Goal: Communication & Community: Connect with others

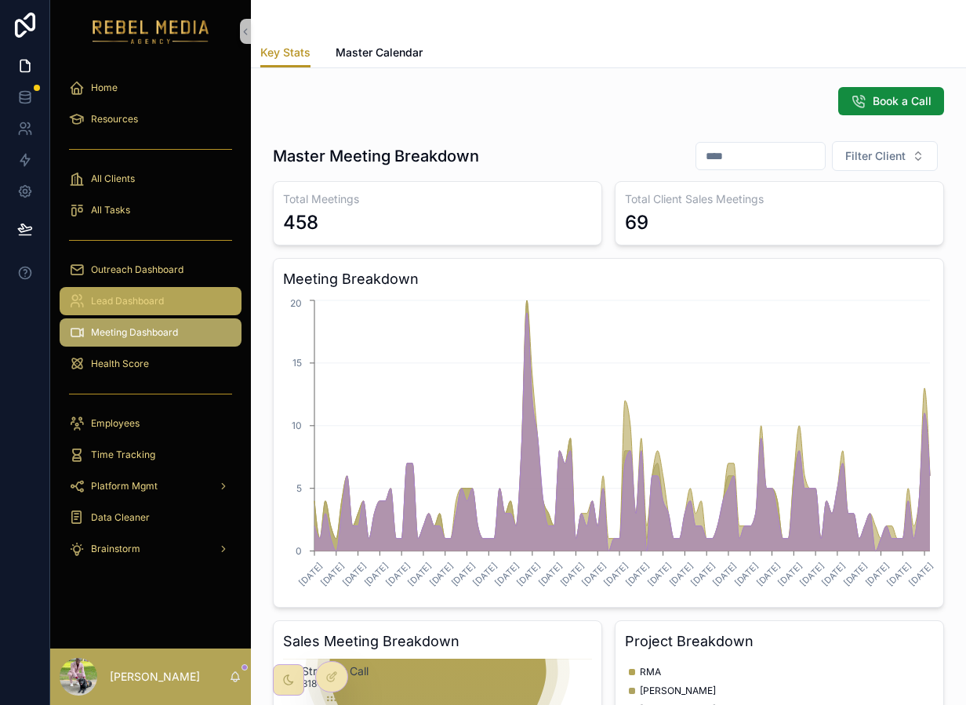
click at [155, 292] on div "Lead Dashboard" at bounding box center [150, 301] width 163 height 25
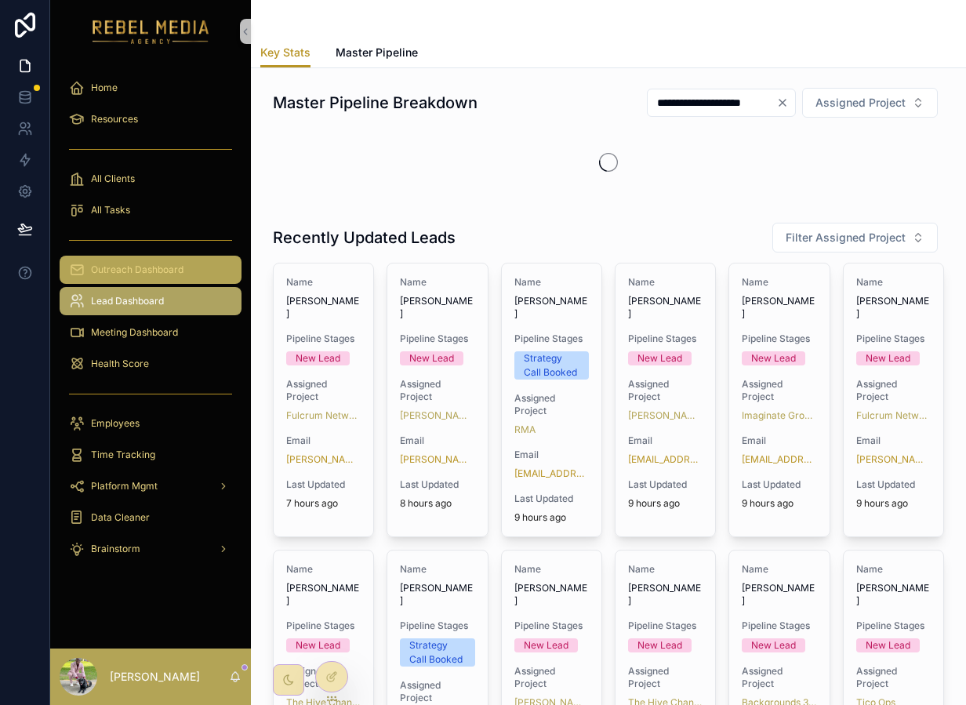
click at [155, 273] on span "Outreach Dashboard" at bounding box center [137, 269] width 93 height 13
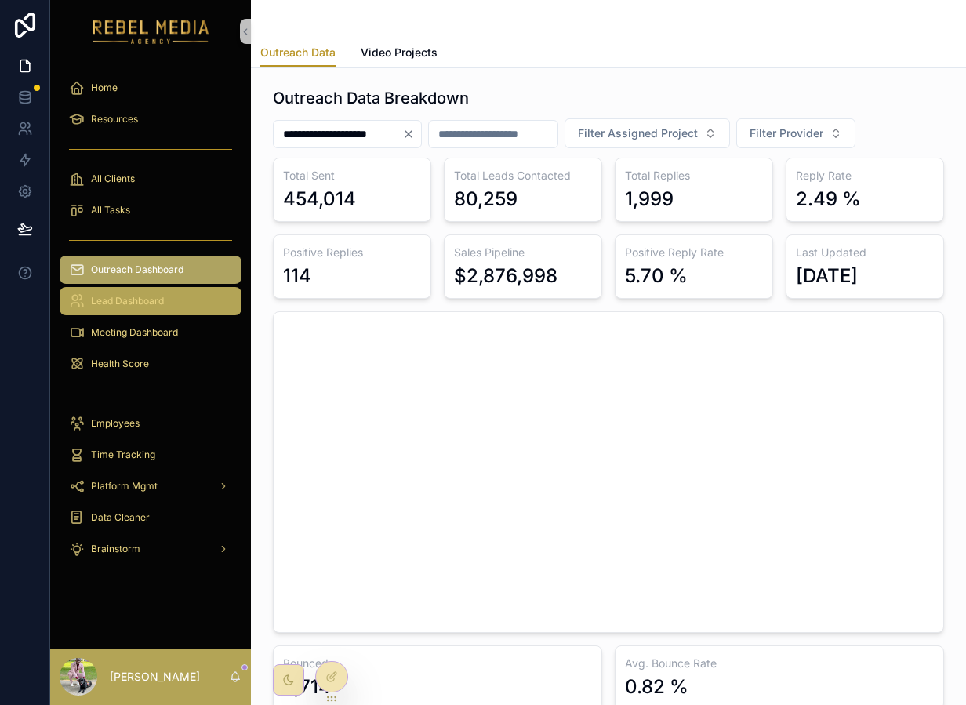
click at [175, 296] on div "Lead Dashboard" at bounding box center [150, 301] width 163 height 25
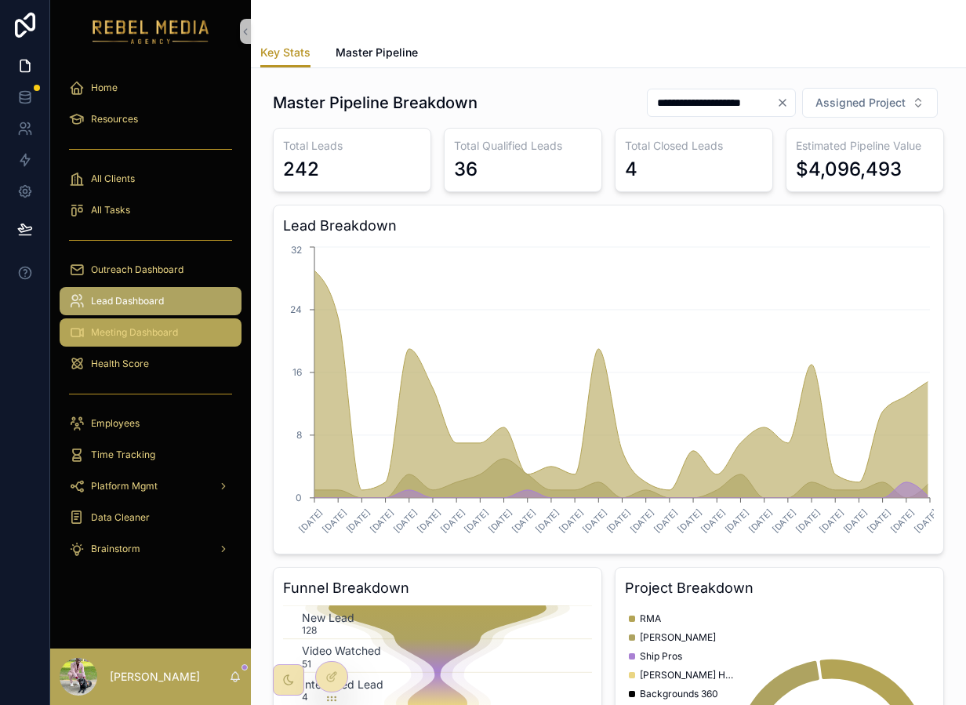
click at [153, 336] on span "Meeting Dashboard" at bounding box center [134, 332] width 87 height 13
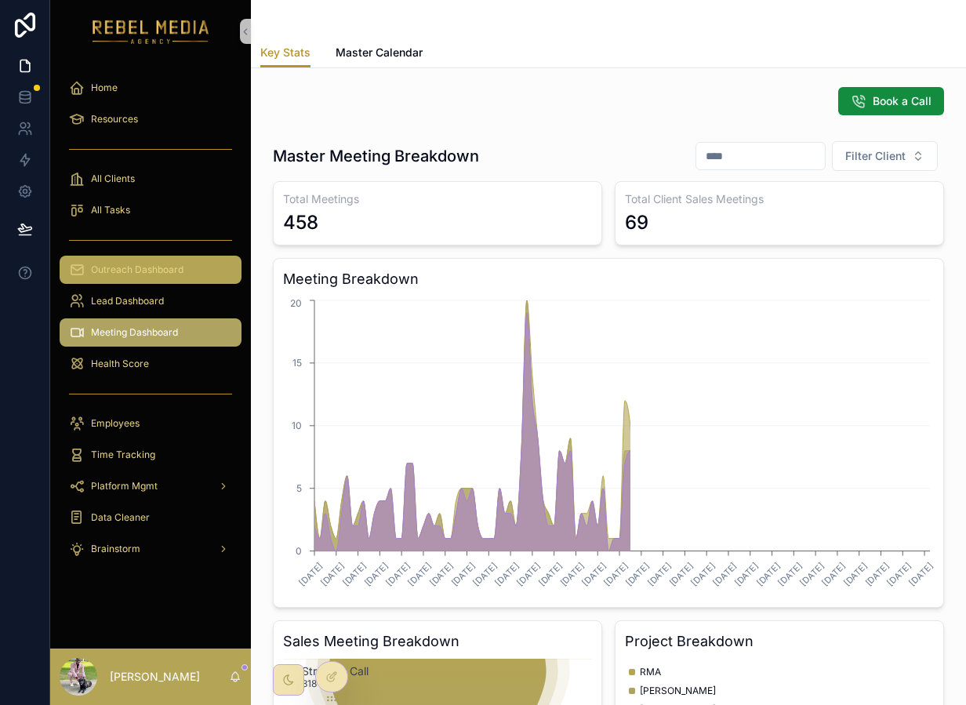
click at [150, 278] on div "Outreach Dashboard" at bounding box center [150, 269] width 163 height 25
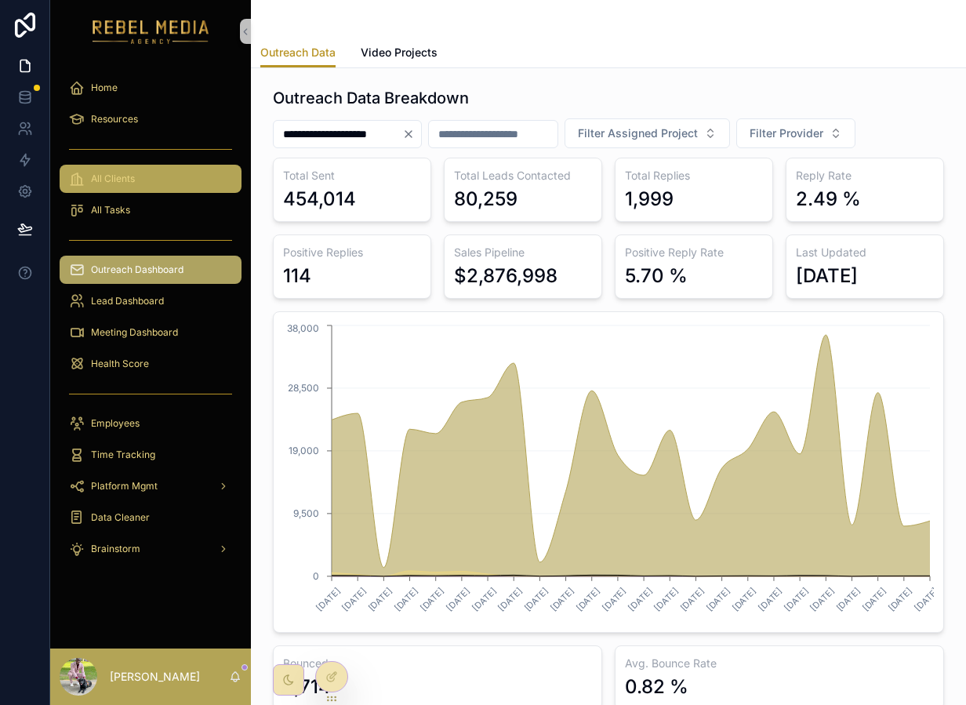
click at [209, 173] on div "All Clients" at bounding box center [150, 178] width 163 height 25
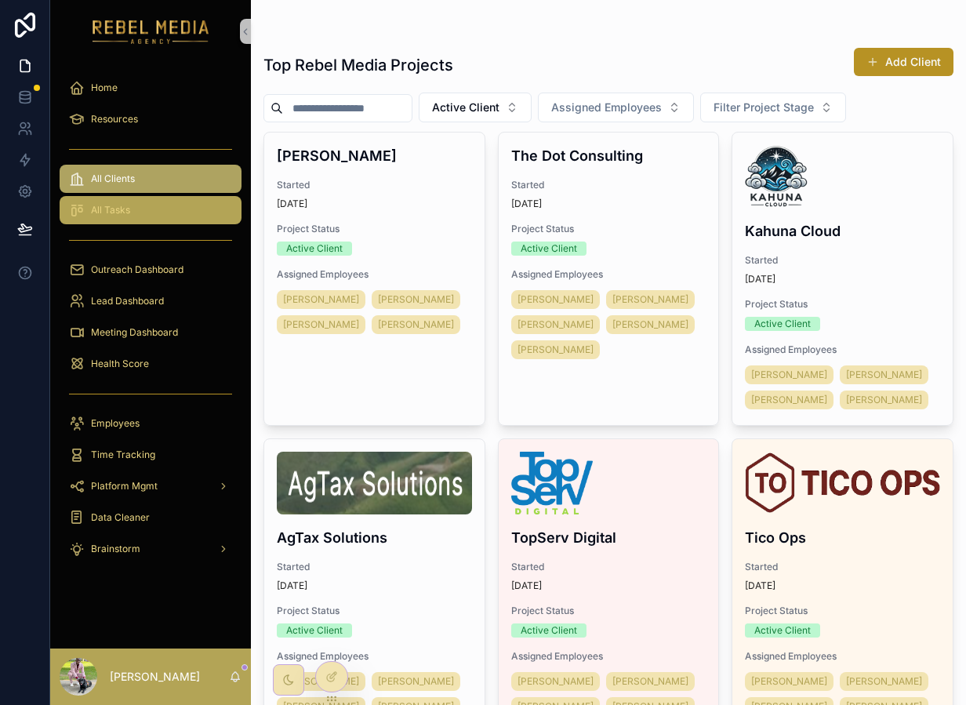
click at [189, 219] on div "All Tasks" at bounding box center [150, 210] width 163 height 25
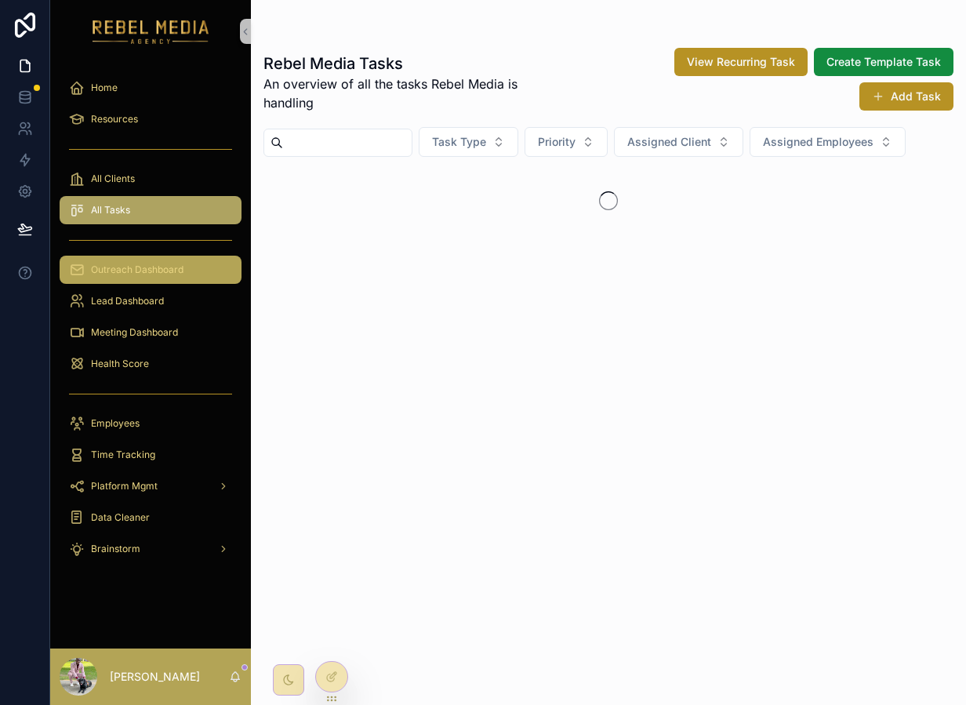
click at [172, 273] on span "Outreach Dashboard" at bounding box center [137, 269] width 93 height 13
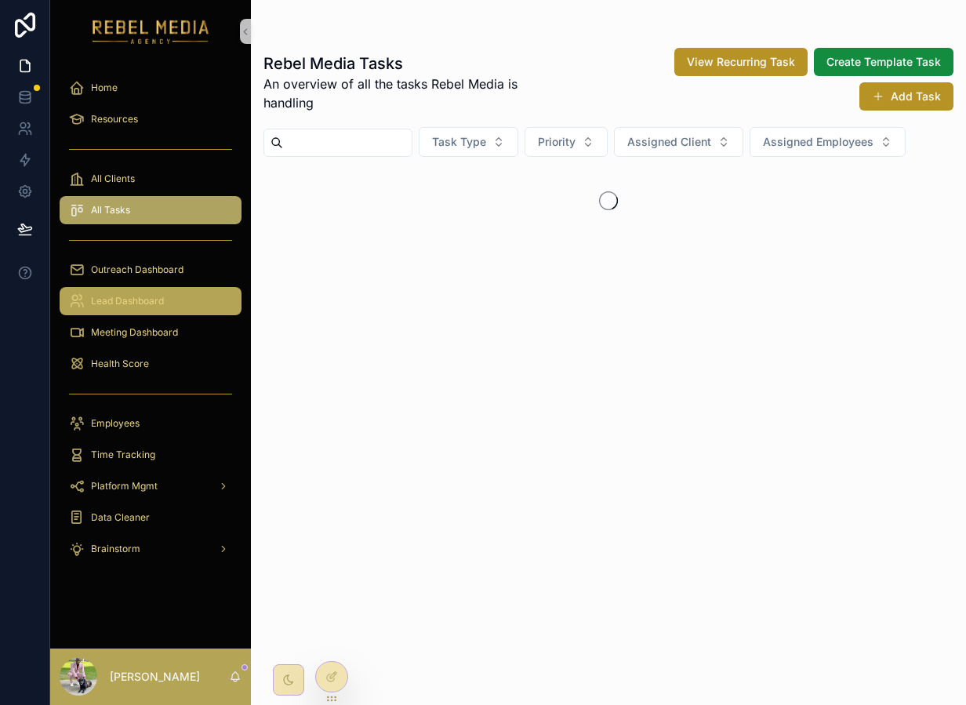
click at [158, 312] on div "Lead Dashboard" at bounding box center [150, 301] width 163 height 25
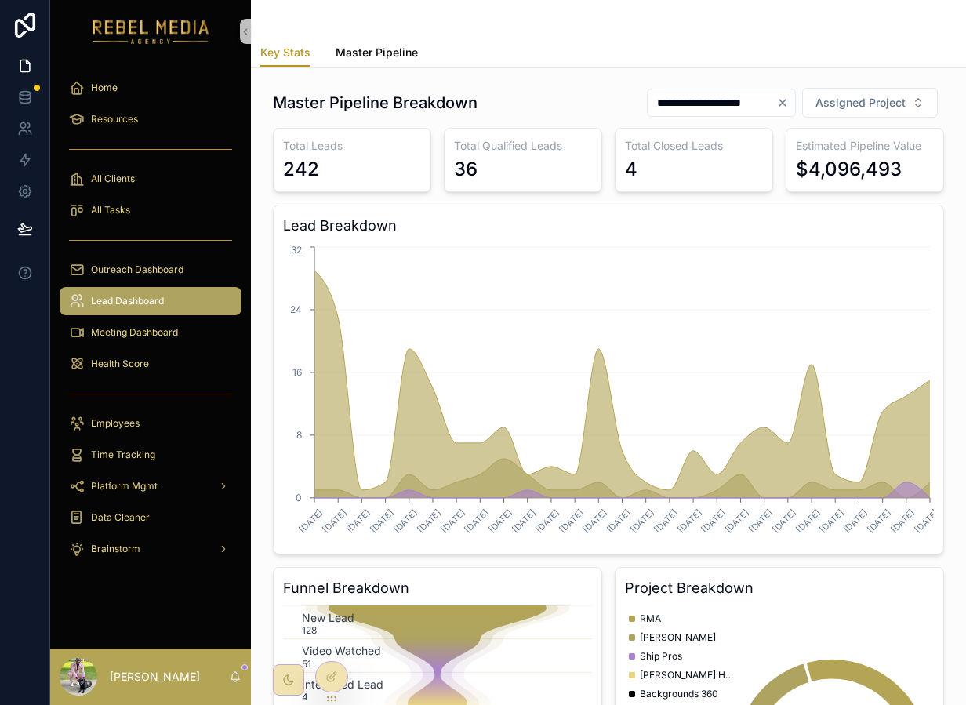
click at [376, 47] on span "Master Pipeline" at bounding box center [377, 53] width 82 height 16
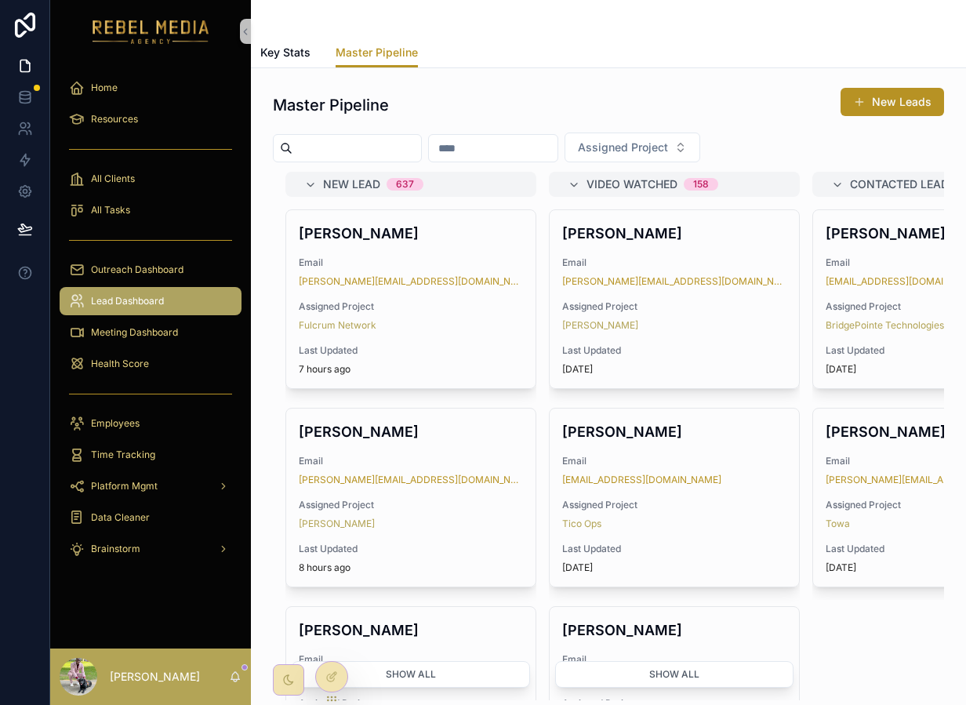
click at [405, 159] on div "scrollable content" at bounding box center [347, 148] width 149 height 28
click at [407, 139] on input "scrollable content" at bounding box center [356, 148] width 129 height 22
type input "******"
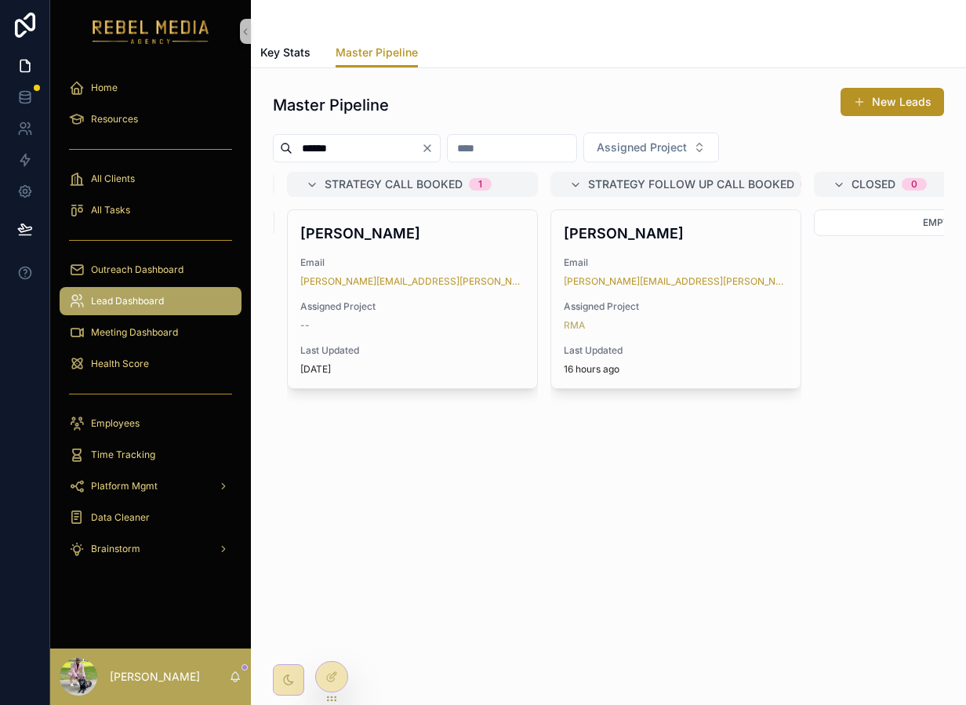
scroll to position [0, 1108]
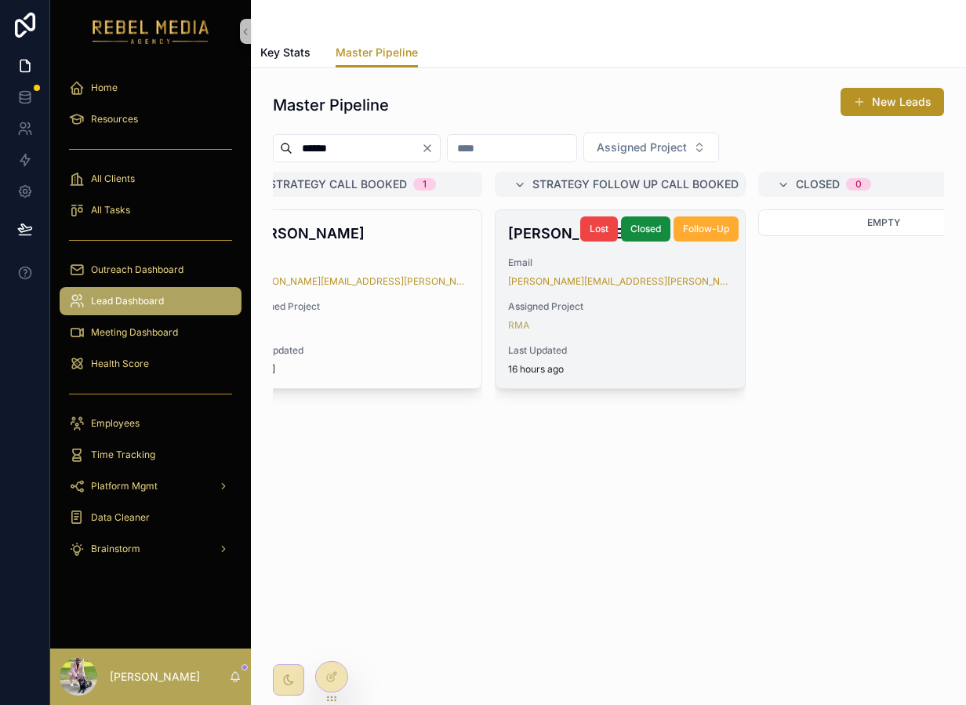
click at [616, 364] on div "16 hours ago" at bounding box center [620, 369] width 224 height 13
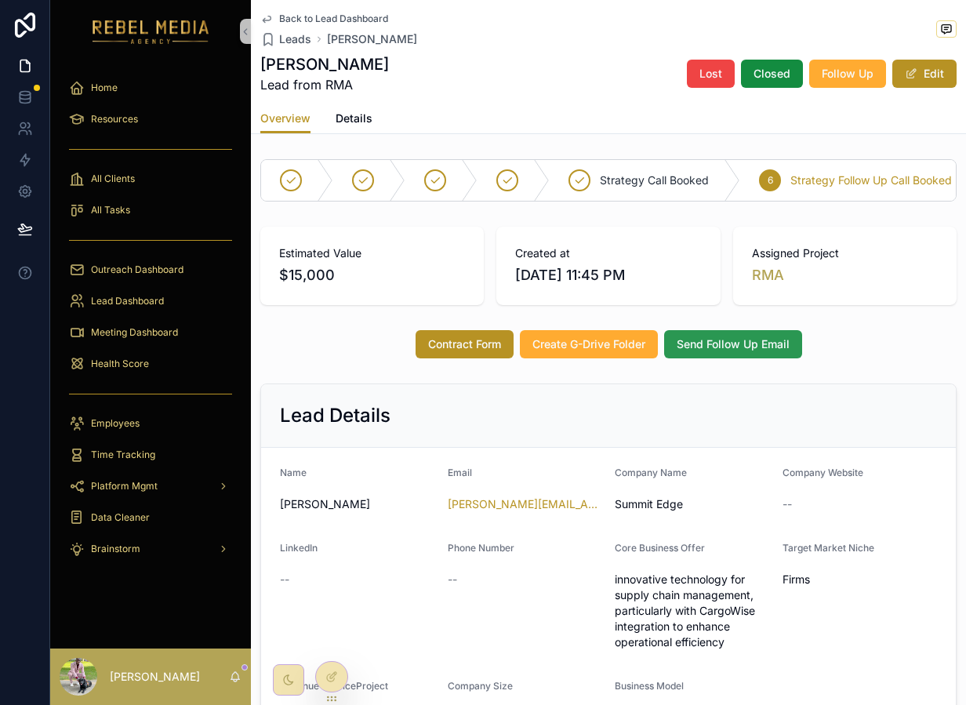
click at [728, 354] on button "Send Follow Up Email" at bounding box center [733, 344] width 138 height 28
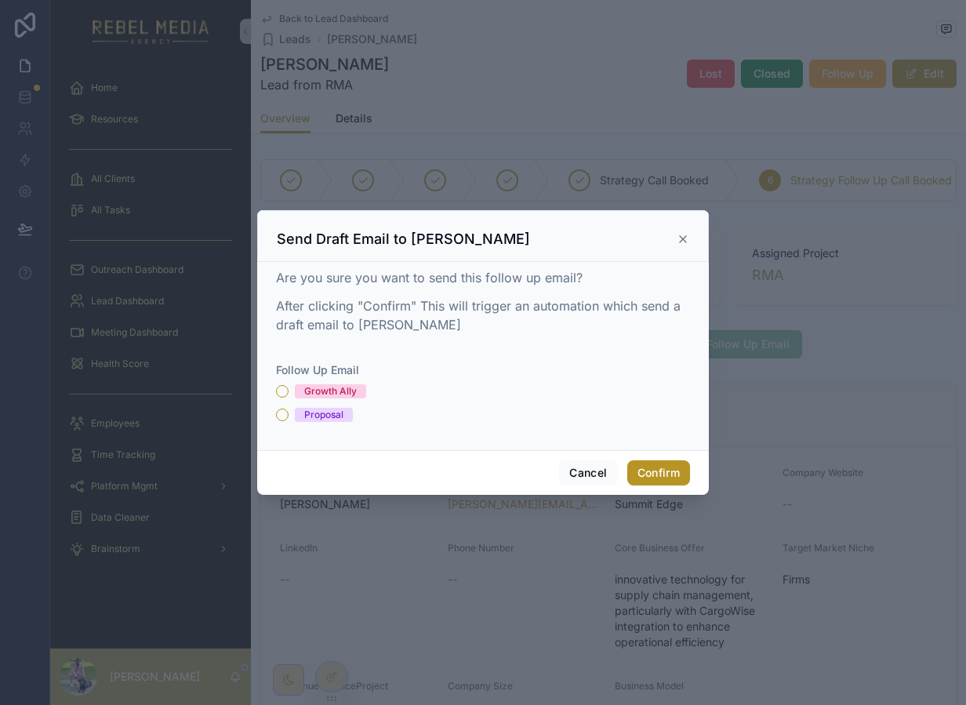
click at [323, 383] on div "Follow Up Email Growth Ally Proposal" at bounding box center [483, 392] width 414 height 60
click at [325, 386] on div "Growth Ally" at bounding box center [330, 391] width 53 height 14
click at [289, 386] on button "Growth Ally" at bounding box center [282, 391] width 13 height 13
click at [674, 478] on button "Confirm" at bounding box center [658, 472] width 63 height 25
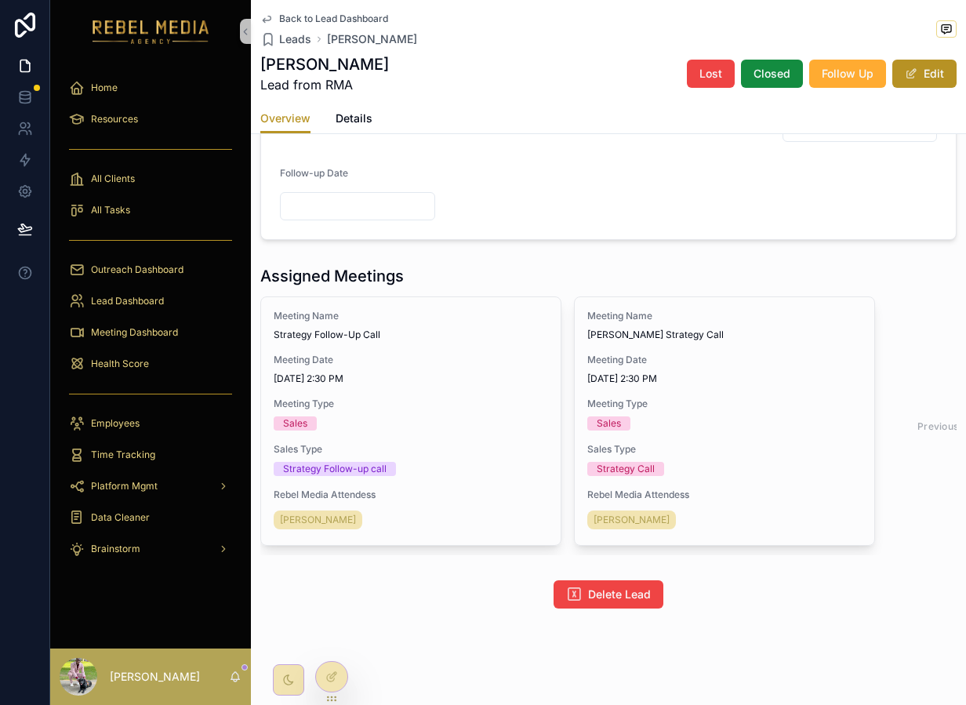
scroll to position [1266, 0]
